Goal: Check status: Check status

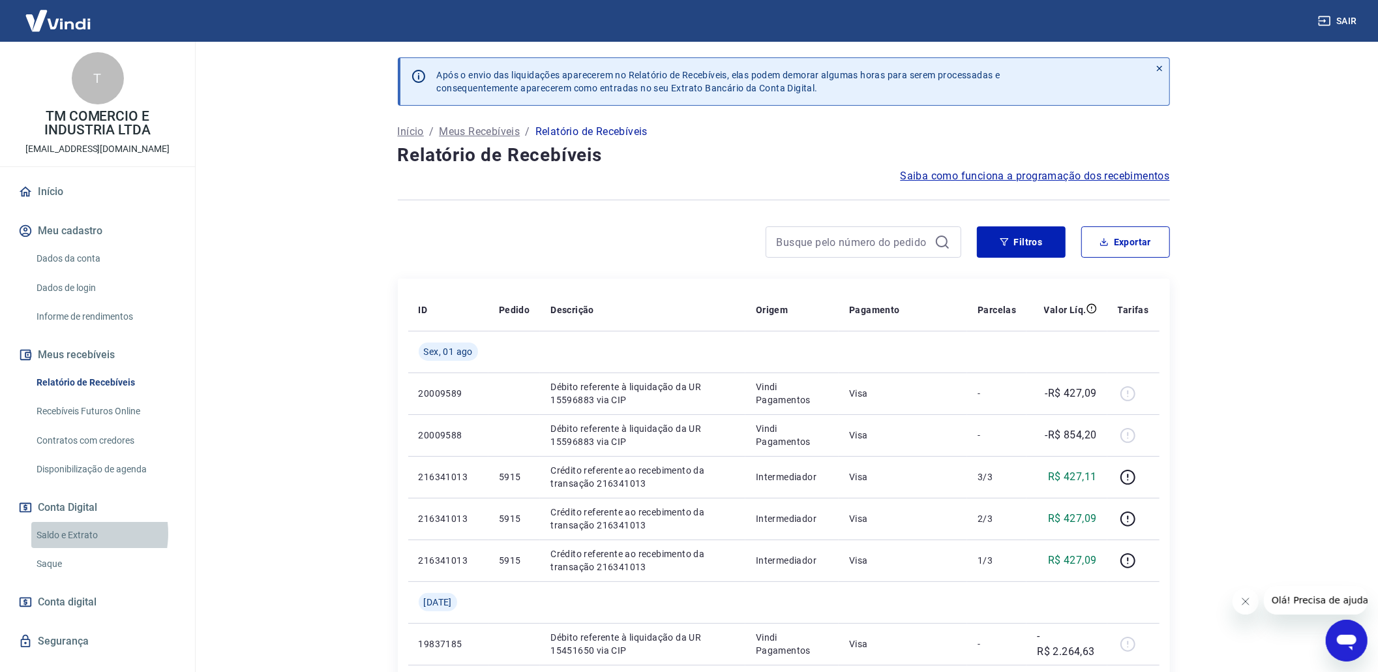
click at [70, 533] on link "Saldo e Extrato" at bounding box center [105, 535] width 148 height 27
